Goal: Information Seeking & Learning: Check status

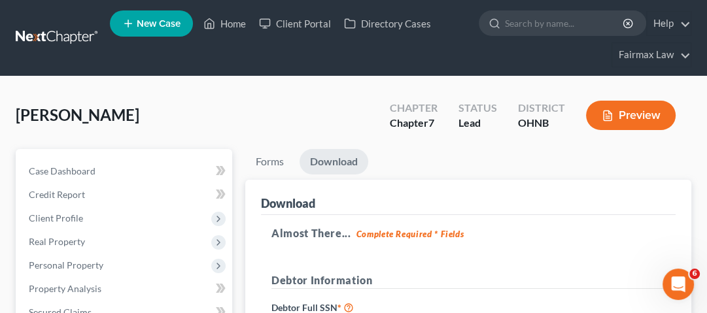
click at [81, 44] on link at bounding box center [58, 38] width 84 height 24
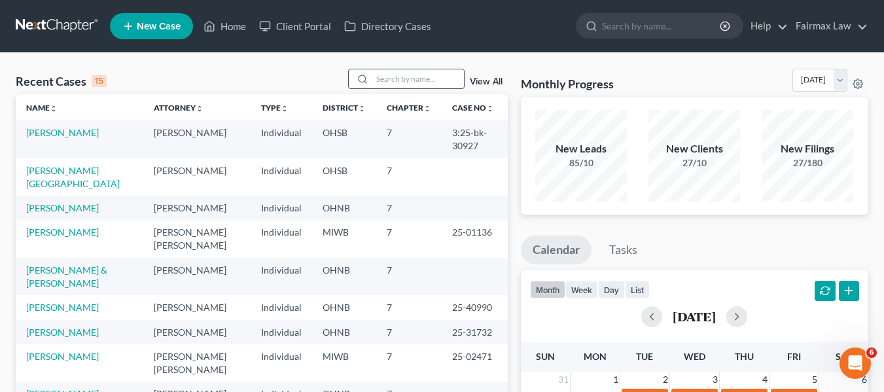
click at [381, 80] on input "search" at bounding box center [418, 78] width 92 height 19
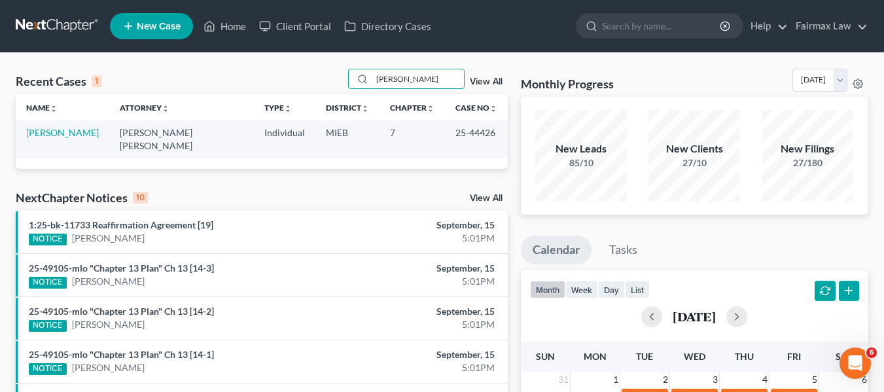
type input "[PERSON_NAME]"
click at [75, 133] on link "[PERSON_NAME]" at bounding box center [62, 132] width 73 height 11
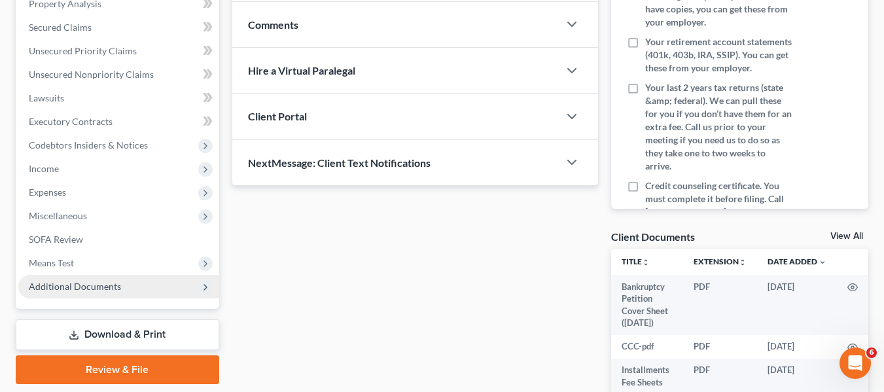
click at [112, 286] on span "Additional Documents" at bounding box center [75, 286] width 92 height 11
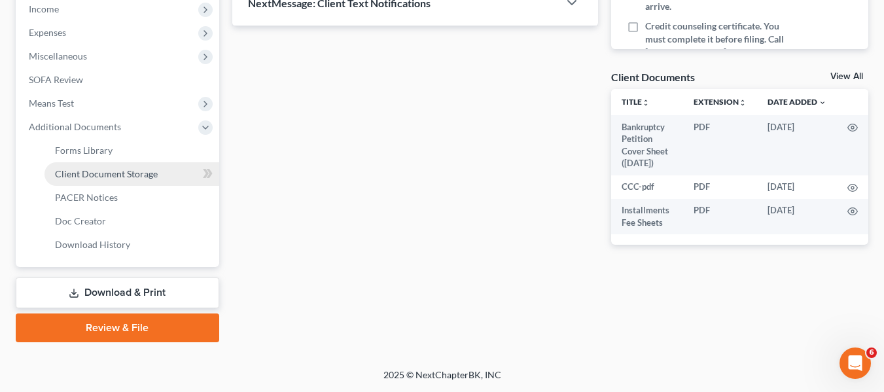
click at [154, 169] on span "Client Document Storage" at bounding box center [106, 173] width 103 height 11
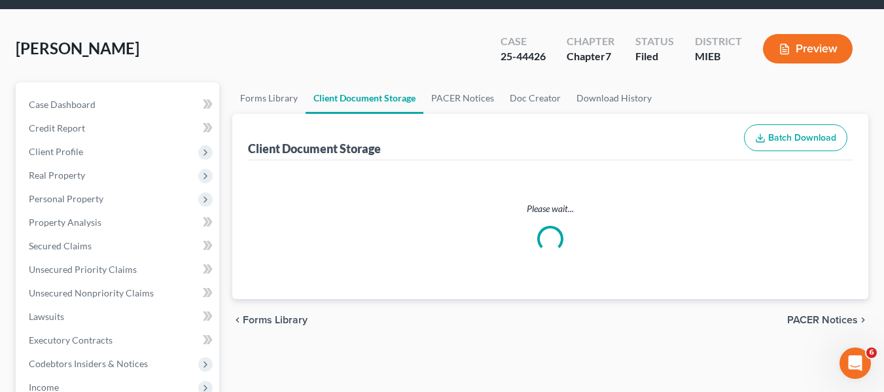
select select "32"
select select "7"
select select "6"
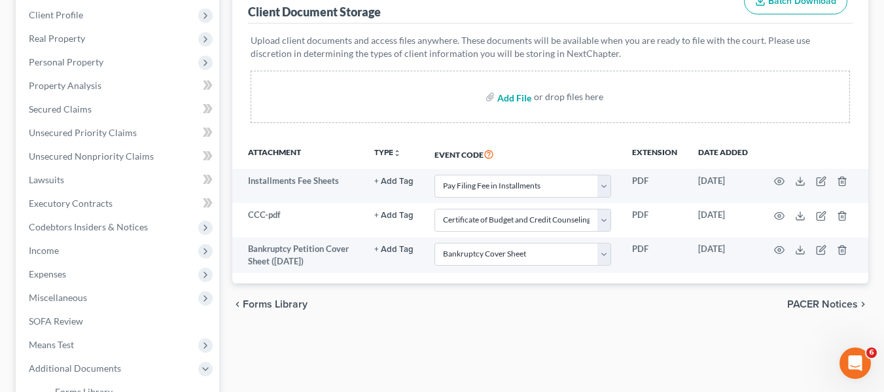
scroll to position [196, 0]
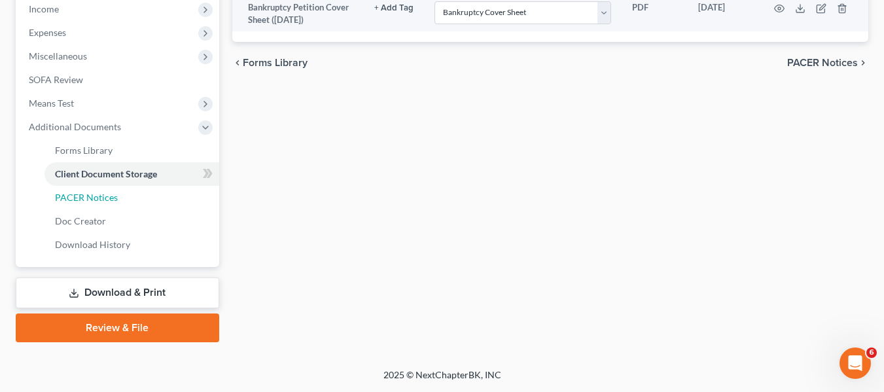
drag, startPoint x: 117, startPoint y: 200, endPoint x: 381, endPoint y: 260, distance: 270.4
click at [117, 200] on link "PACER Notices" at bounding box center [131, 198] width 175 height 24
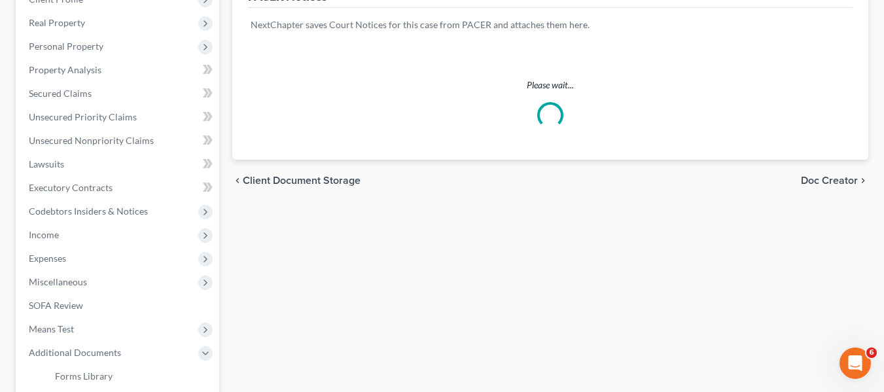
scroll to position [196, 0]
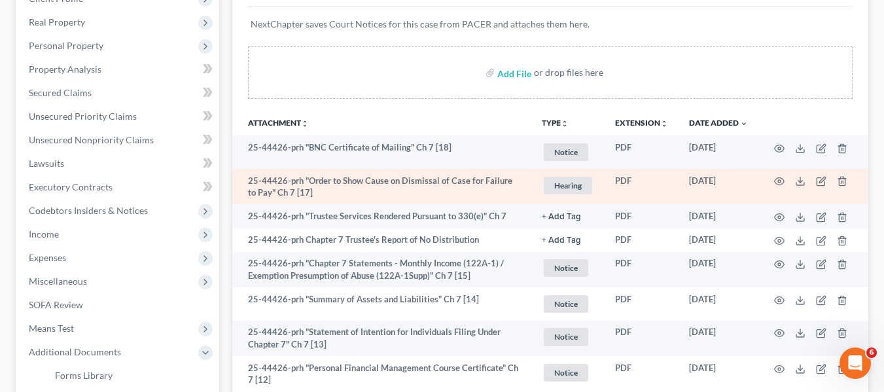
click at [773, 185] on td at bounding box center [813, 187] width 110 height 36
click at [776, 184] on icon "button" at bounding box center [779, 181] width 10 height 10
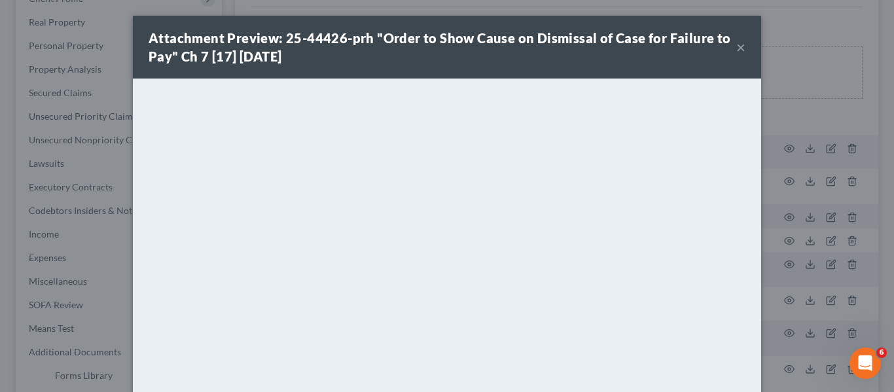
click at [775, 188] on div "Attachment Preview: 25-44426-prh "Order to Show Cause on Dismissal of Case for …" at bounding box center [447, 196] width 894 height 392
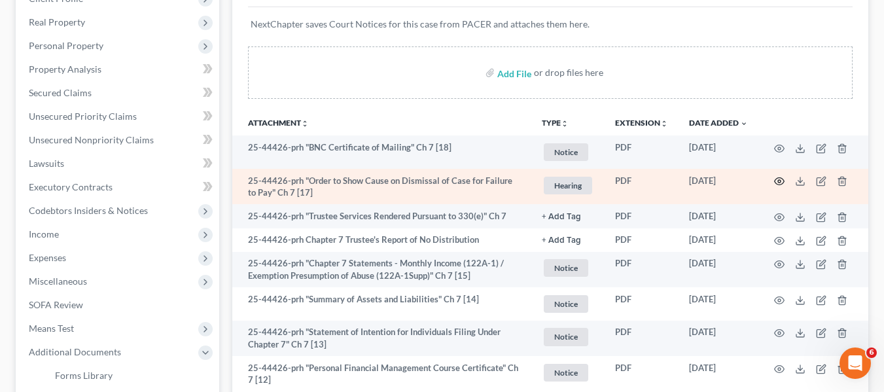
click at [782, 185] on icon "button" at bounding box center [779, 181] width 10 height 10
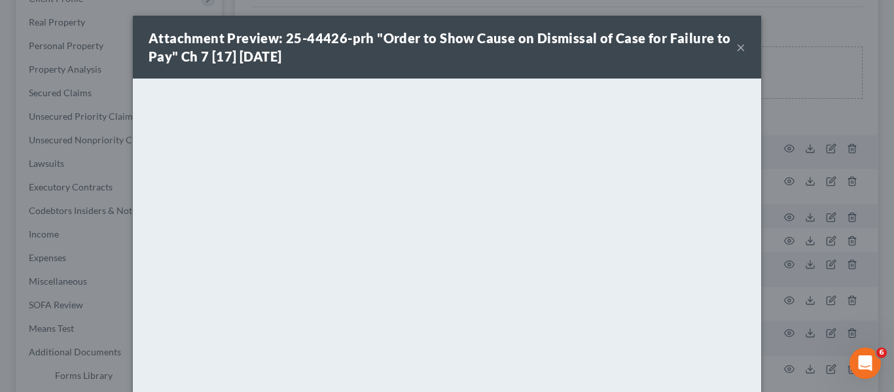
click at [797, 232] on div "Attachment Preview: 25-44426-prh "Order to Show Cause on Dismissal of Case for …" at bounding box center [447, 196] width 894 height 392
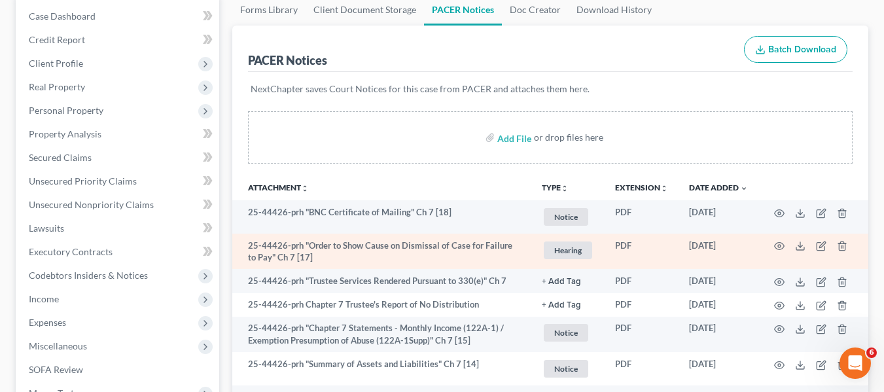
scroll to position [131, 0]
click at [778, 248] on icon "button" at bounding box center [779, 246] width 10 height 7
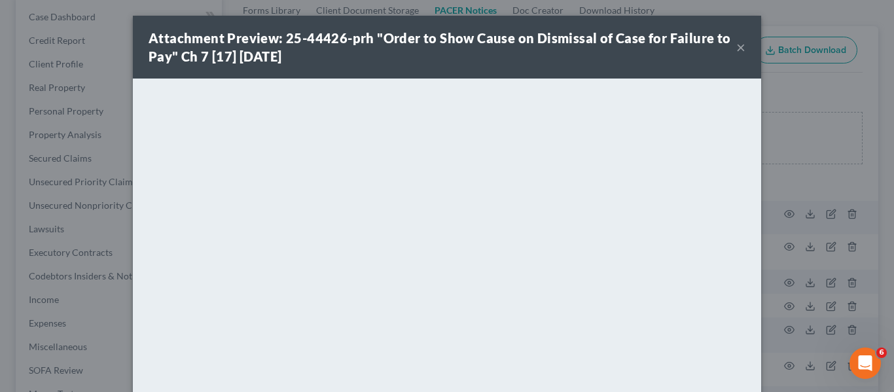
click at [784, 202] on div "Attachment Preview: 25-44426-prh "Order to Show Cause on Dismissal of Case for …" at bounding box center [447, 196] width 894 height 392
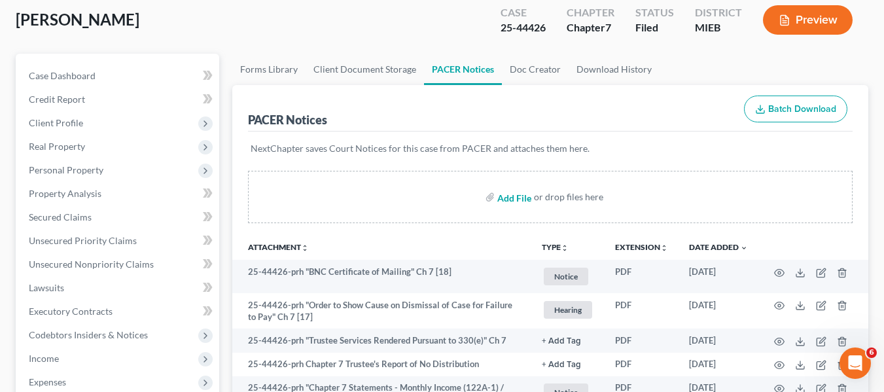
scroll to position [262, 0]
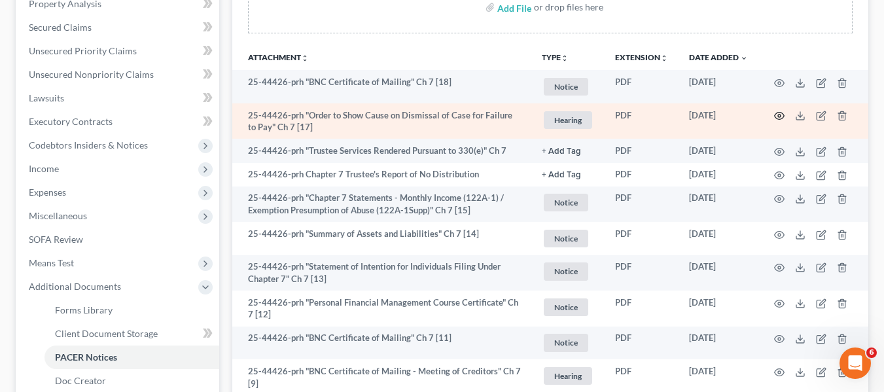
click at [776, 118] on icon "button" at bounding box center [779, 116] width 10 height 10
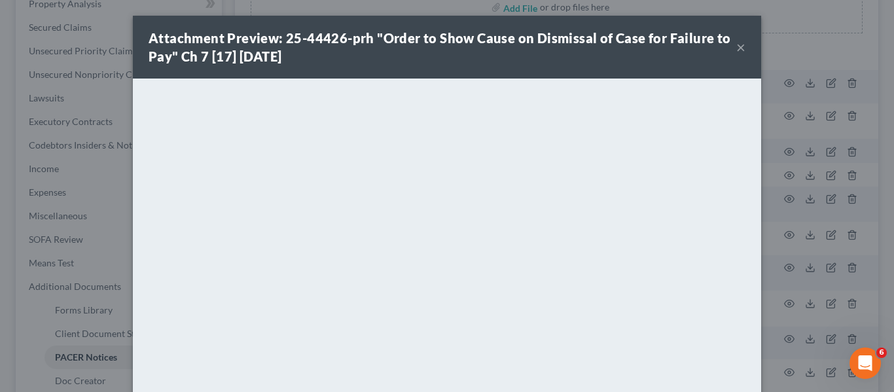
click at [796, 58] on div "Attachment Preview: 25-44426-prh "Order to Show Cause on Dismissal of Case for …" at bounding box center [447, 196] width 894 height 392
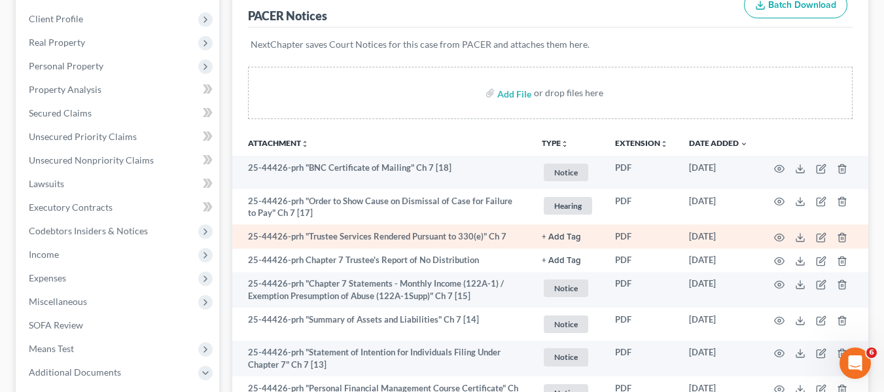
scroll to position [196, 0]
